Goal: Task Accomplishment & Management: Complete application form

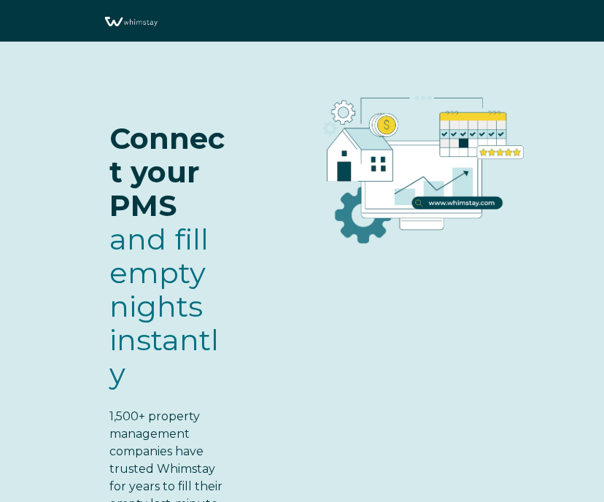
select select "US"
select select "Standard"
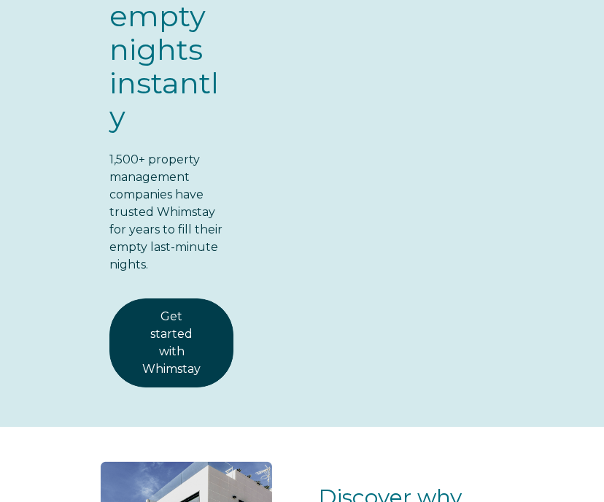
scroll to position [261, 0]
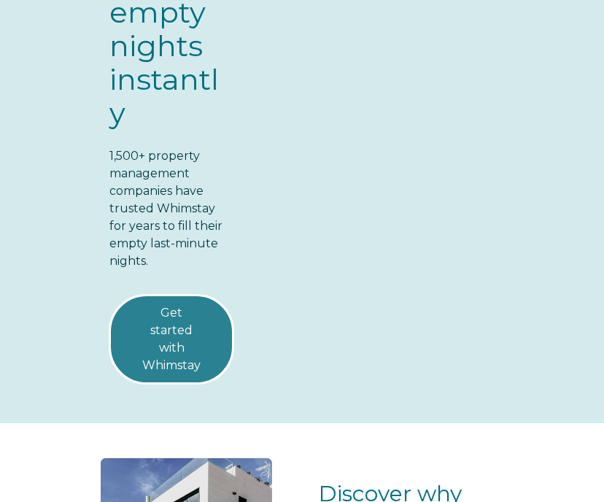
click at [196, 333] on link "Get started with Whimstay" at bounding box center [172, 339] width 124 height 89
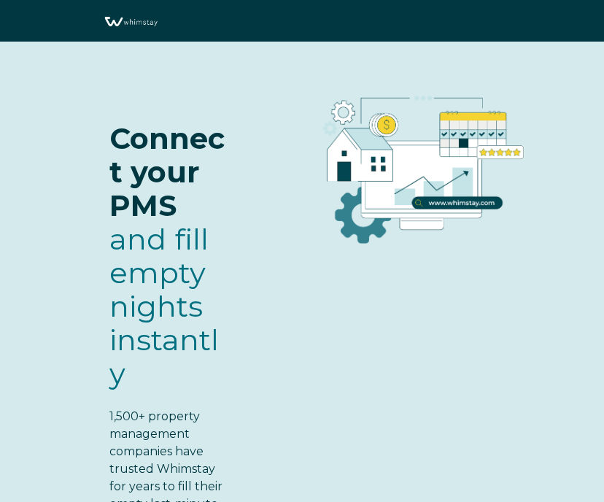
select select "US"
select select "Standard"
